Goal: Task Accomplishment & Management: Complete application form

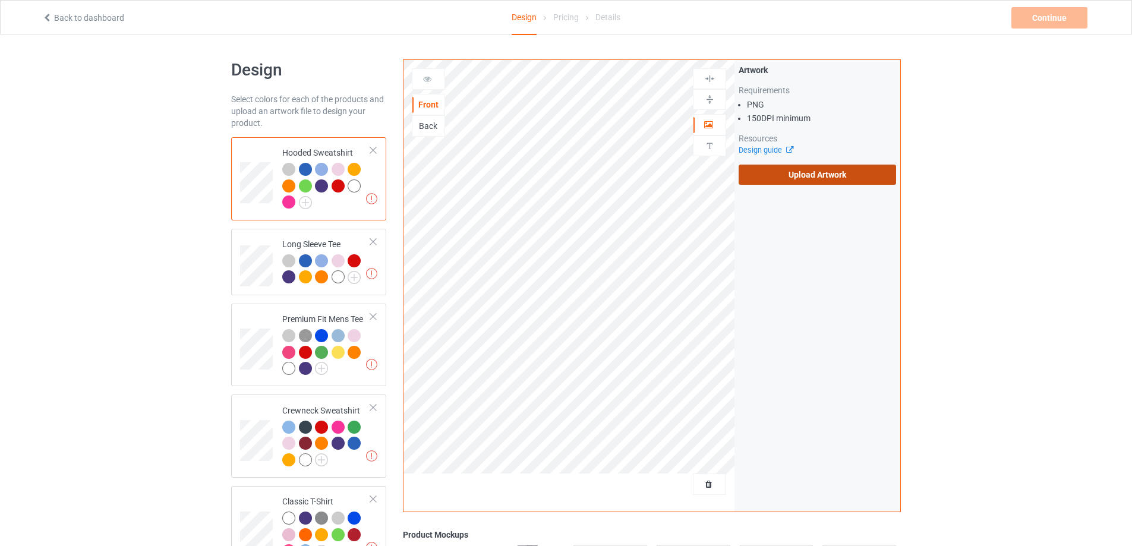
click at [829, 175] on label "Upload Artwork" at bounding box center [817, 175] width 157 height 20
click at [0, 0] on input "Upload Artwork" at bounding box center [0, 0] width 0 height 0
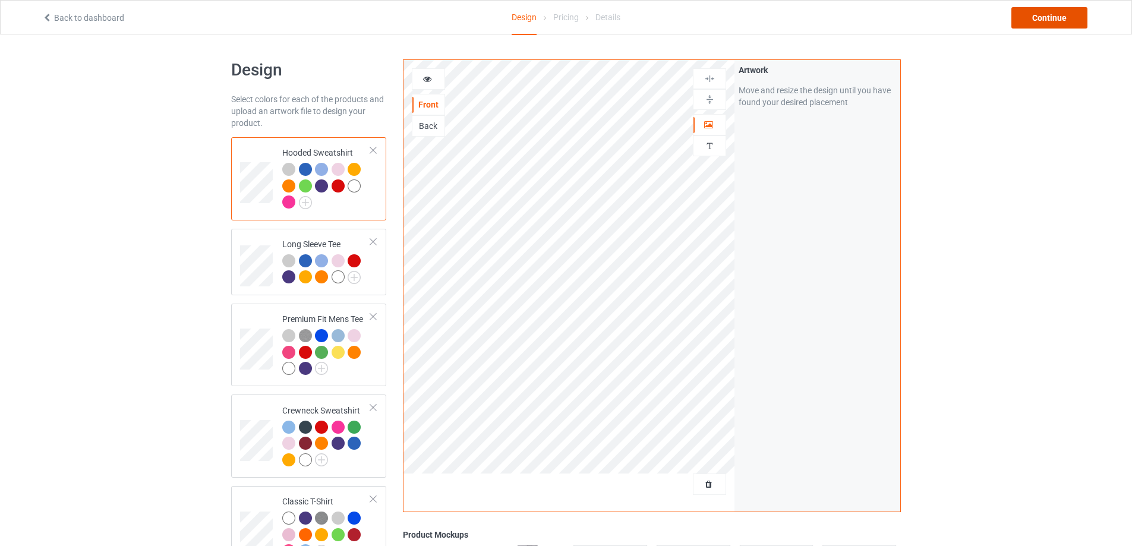
click at [1057, 23] on div "Continue" at bounding box center [1049, 17] width 76 height 21
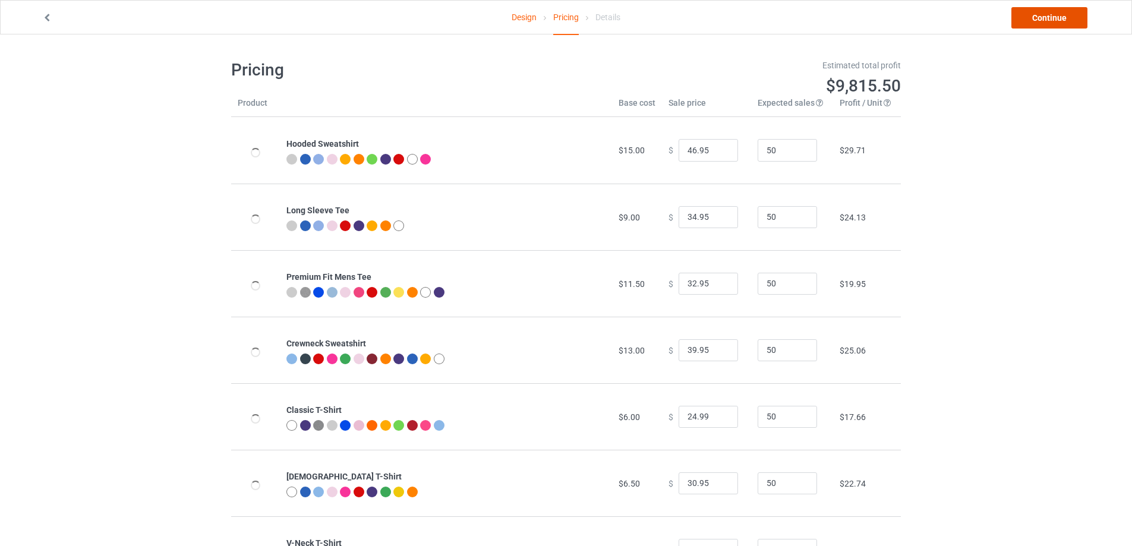
click at [1057, 23] on link "Continue" at bounding box center [1049, 17] width 76 height 21
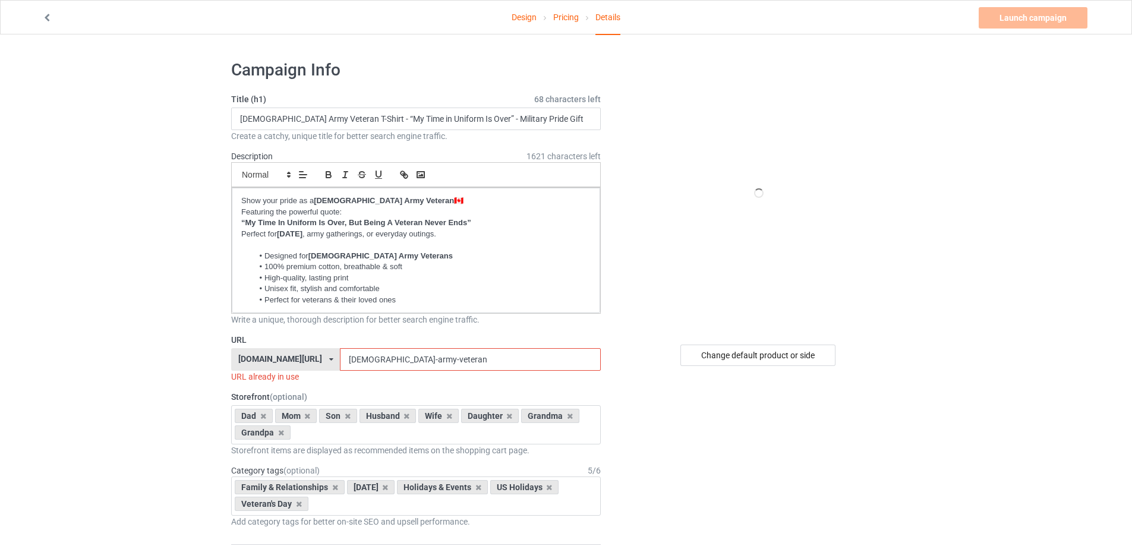
click at [401, 359] on input "[DEMOGRAPHIC_DATA]-army-veteran" at bounding box center [470, 359] width 260 height 23
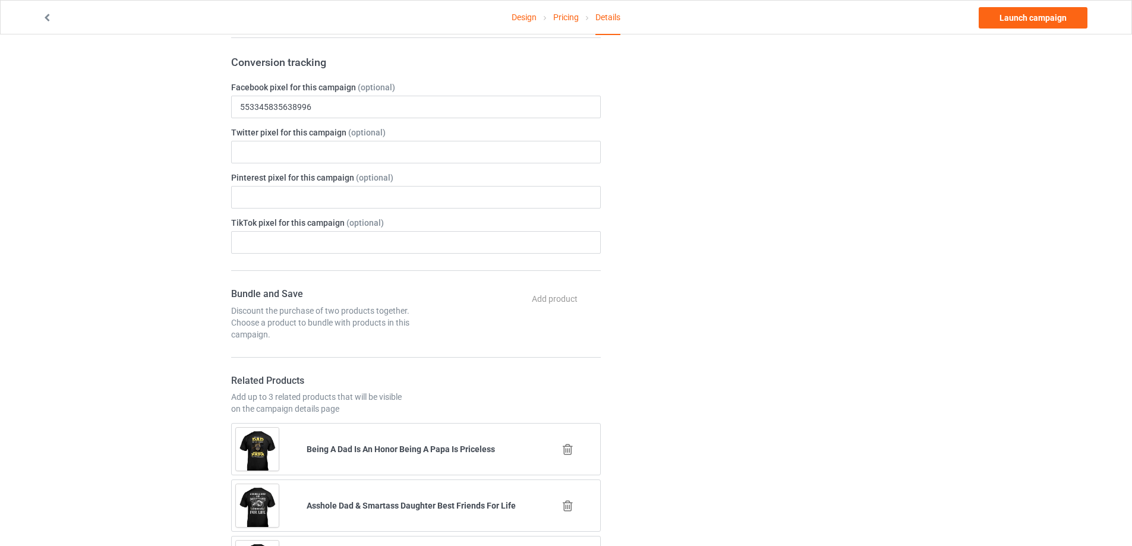
scroll to position [694, 0]
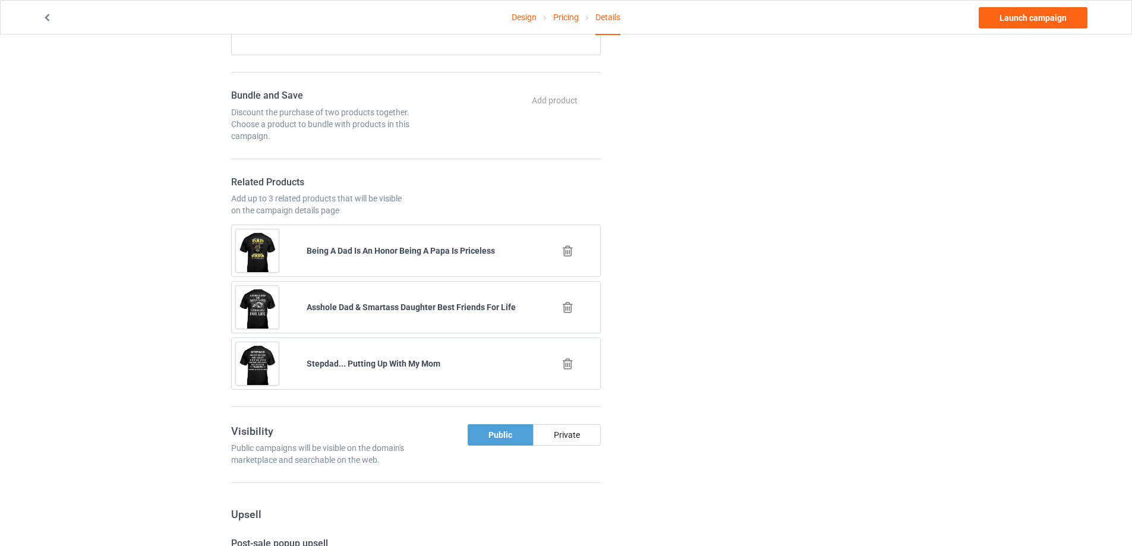
type input "[DEMOGRAPHIC_DATA]-army-veteran-99"
click at [569, 362] on icon at bounding box center [567, 364] width 15 height 12
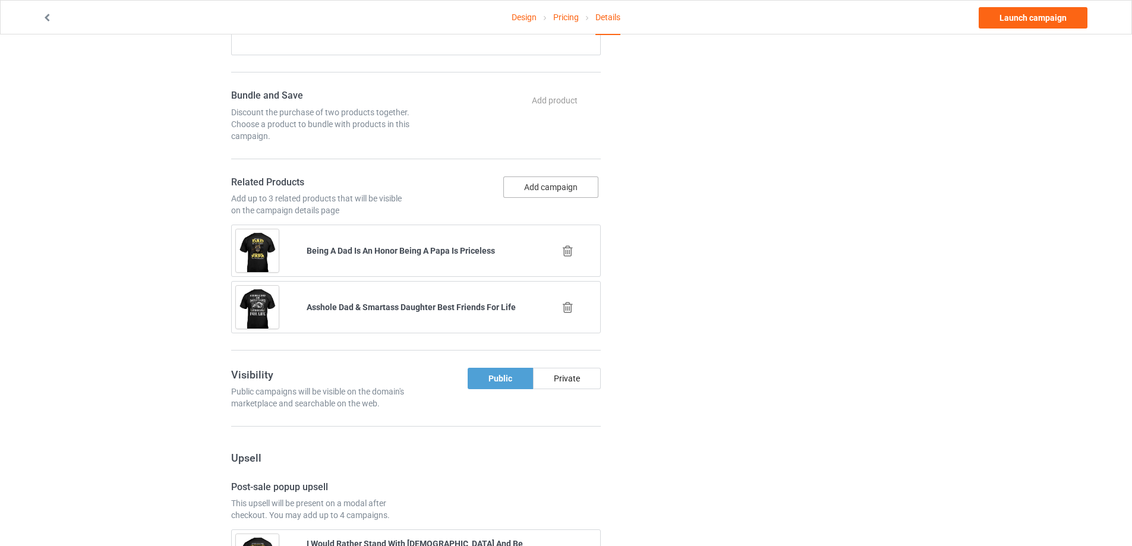
click at [559, 188] on button "Add campaign" at bounding box center [550, 186] width 95 height 21
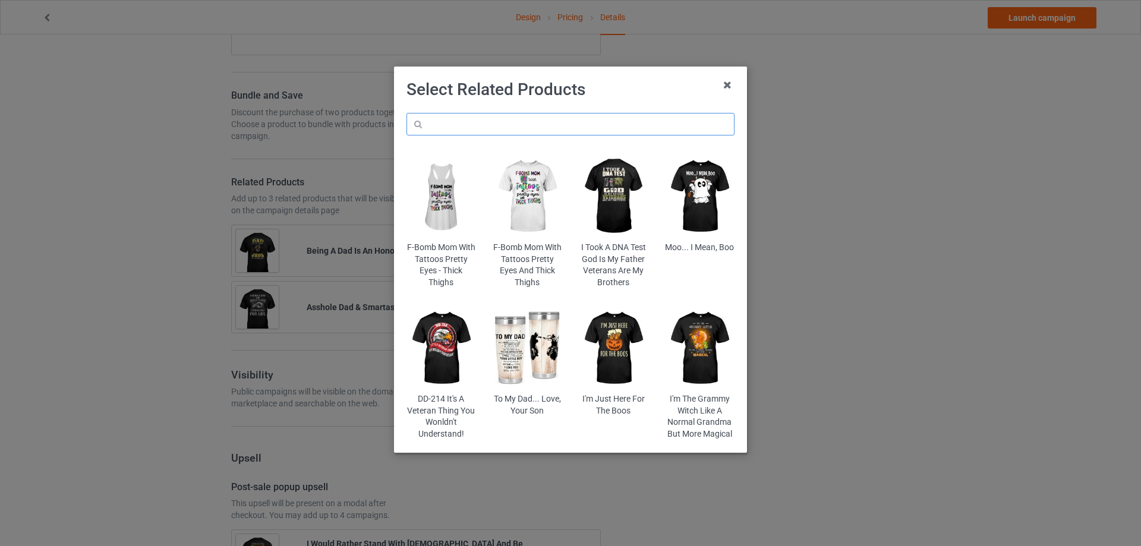
click at [519, 119] on input "text" at bounding box center [570, 124] width 328 height 23
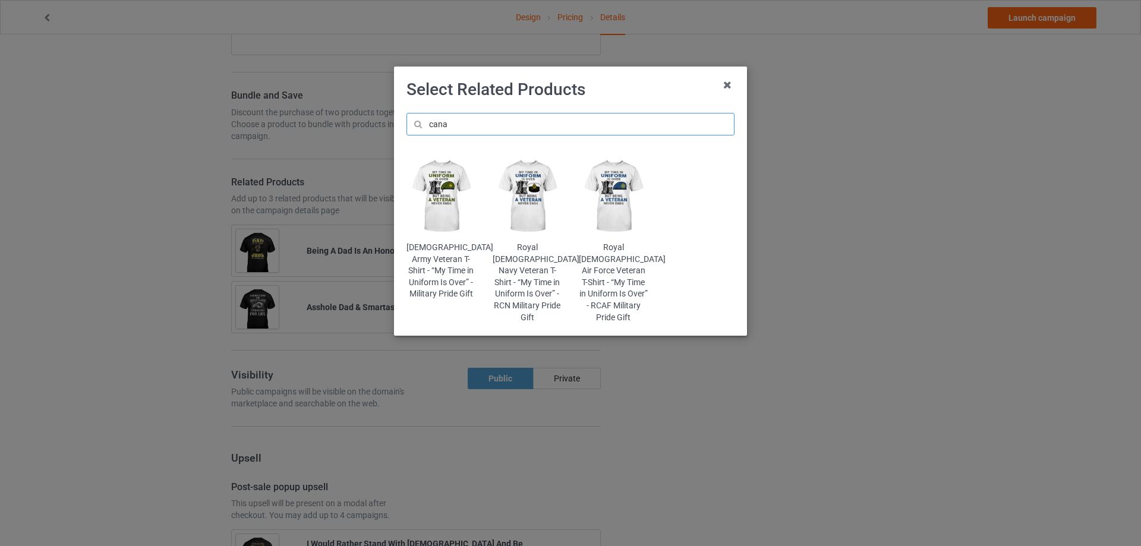
type input "cana"
click at [521, 185] on img at bounding box center [528, 196] width 70 height 87
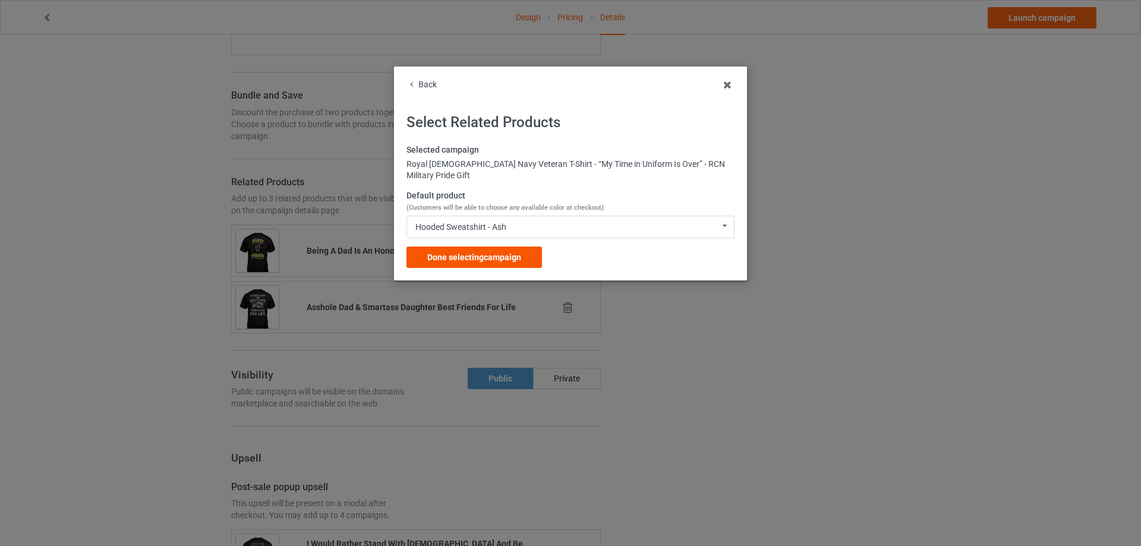
click at [516, 248] on div "Done selecting campaign" at bounding box center [473, 257] width 135 height 21
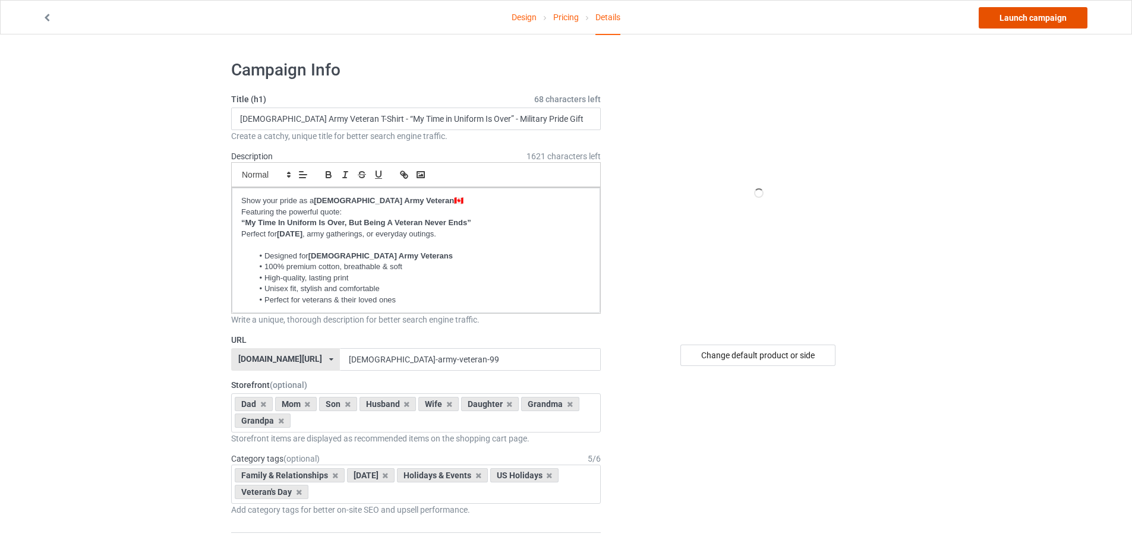
click at [1032, 24] on link "Launch campaign" at bounding box center [1033, 17] width 109 height 21
